Goal: Book appointment/travel/reservation

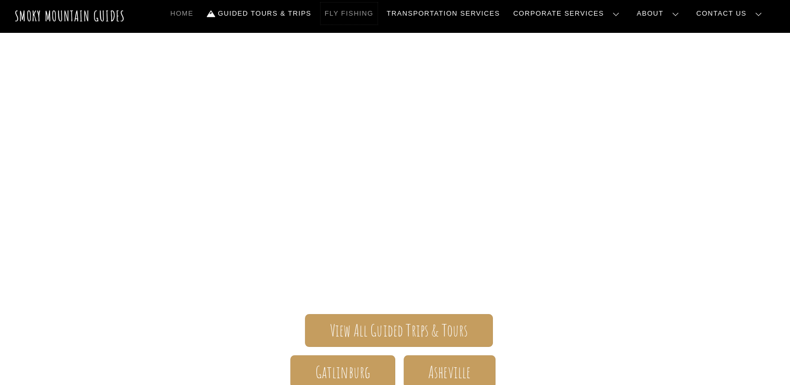
click at [378, 16] on link "Fly Fishing" at bounding box center [349, 14] width 57 height 22
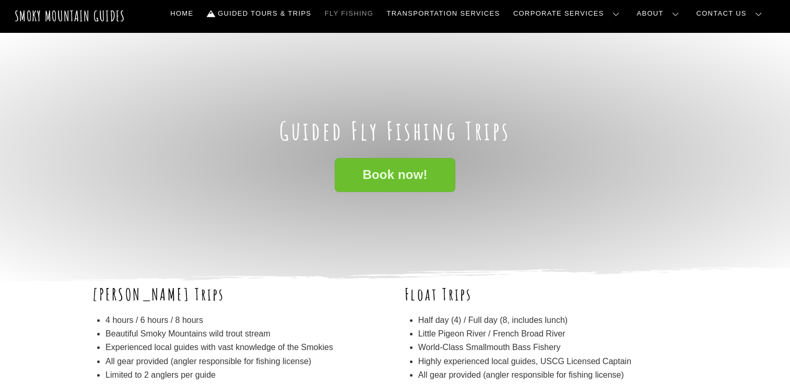
click at [416, 184] on link "Book now!" at bounding box center [395, 175] width 120 height 34
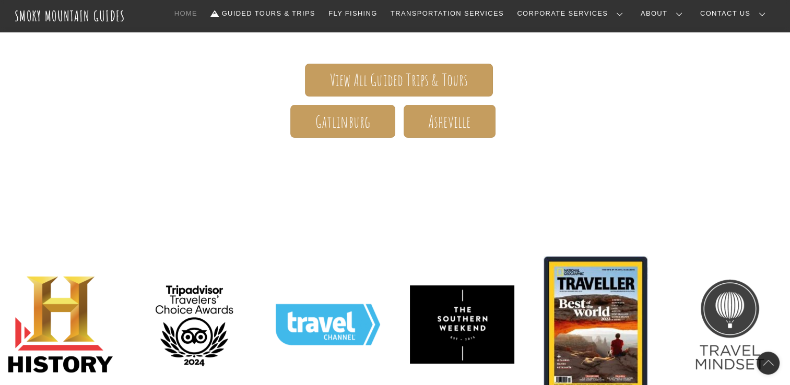
scroll to position [251, 0]
